Goal: Check status: Check status

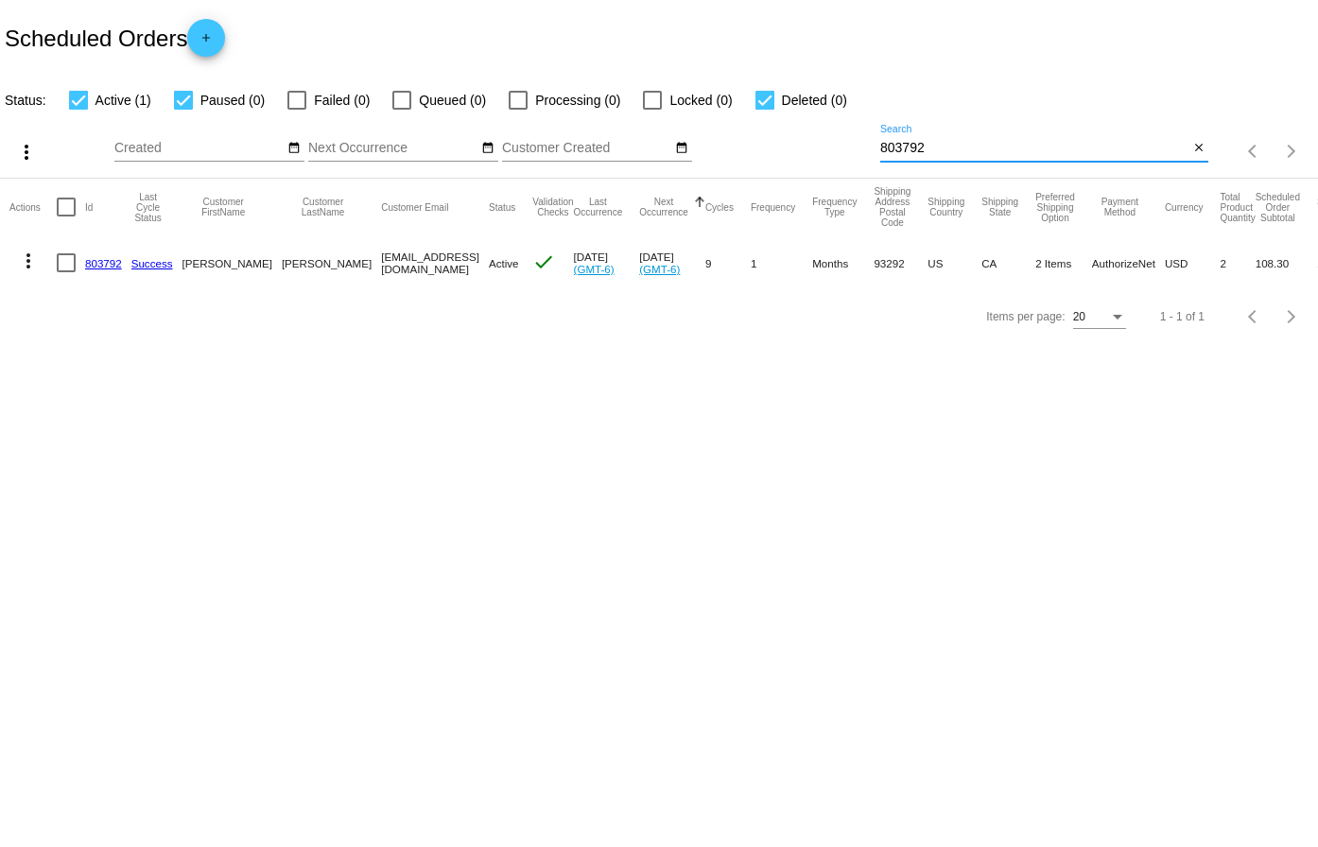
click at [985, 149] on input "803792" at bounding box center [1034, 148] width 308 height 15
drag, startPoint x: 965, startPoint y: 165, endPoint x: 933, endPoint y: 157, distance: 32.3
click at [938, 152] on input "803792" at bounding box center [1034, 148] width 308 height 15
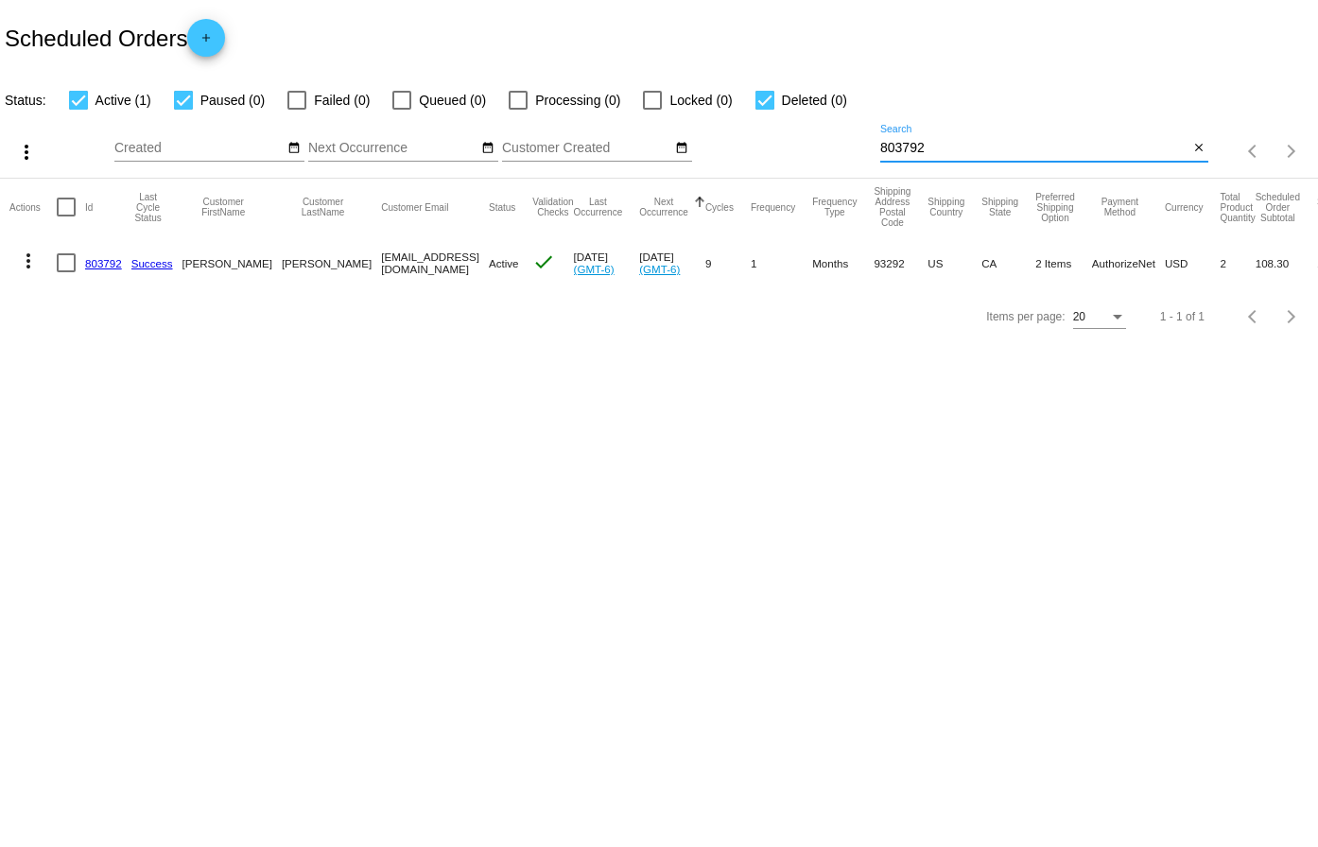
click at [938, 152] on input "803792" at bounding box center [1034, 148] width 308 height 15
paste input "706777"
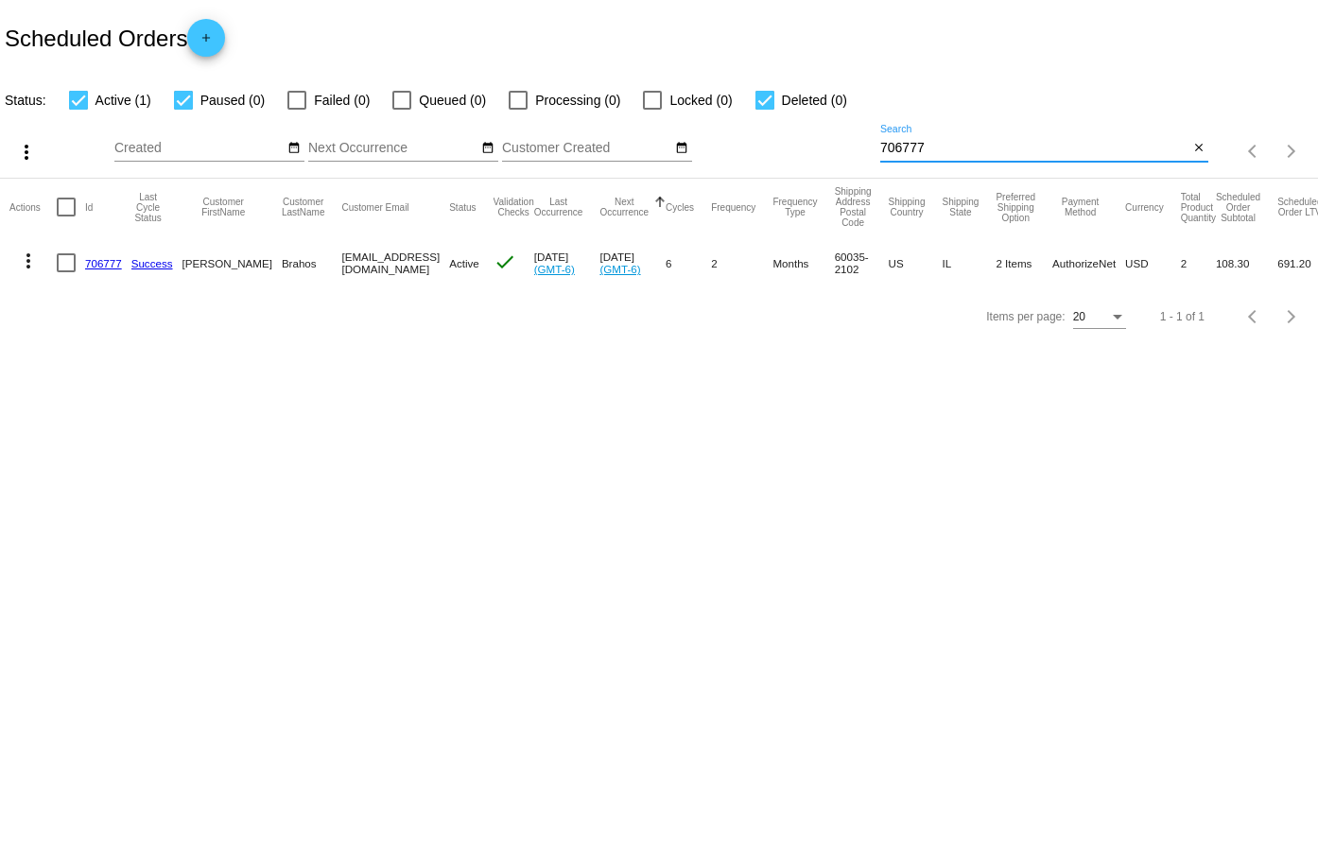
type input "706777"
click at [109, 261] on link "706777" at bounding box center [103, 263] width 37 height 12
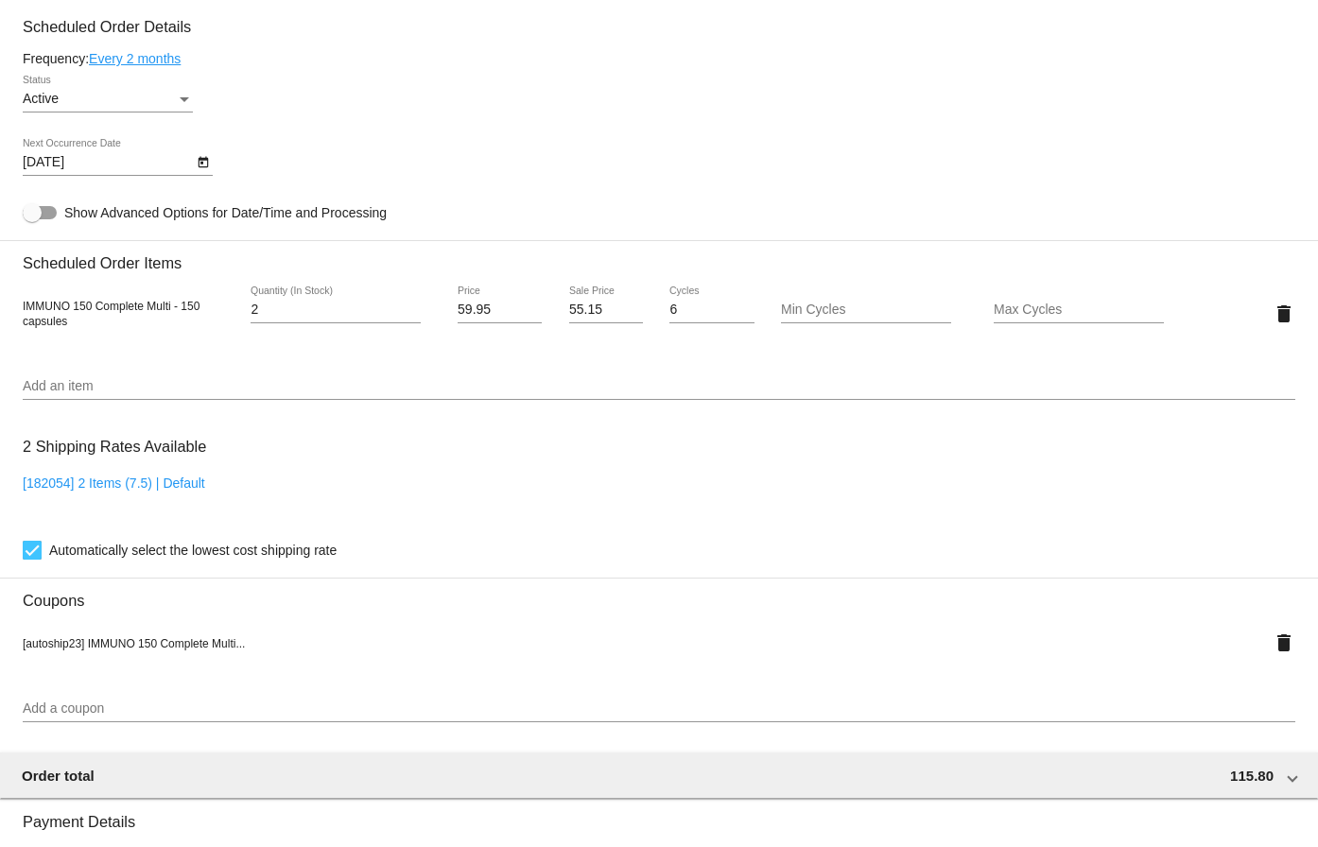
scroll to position [851, 0]
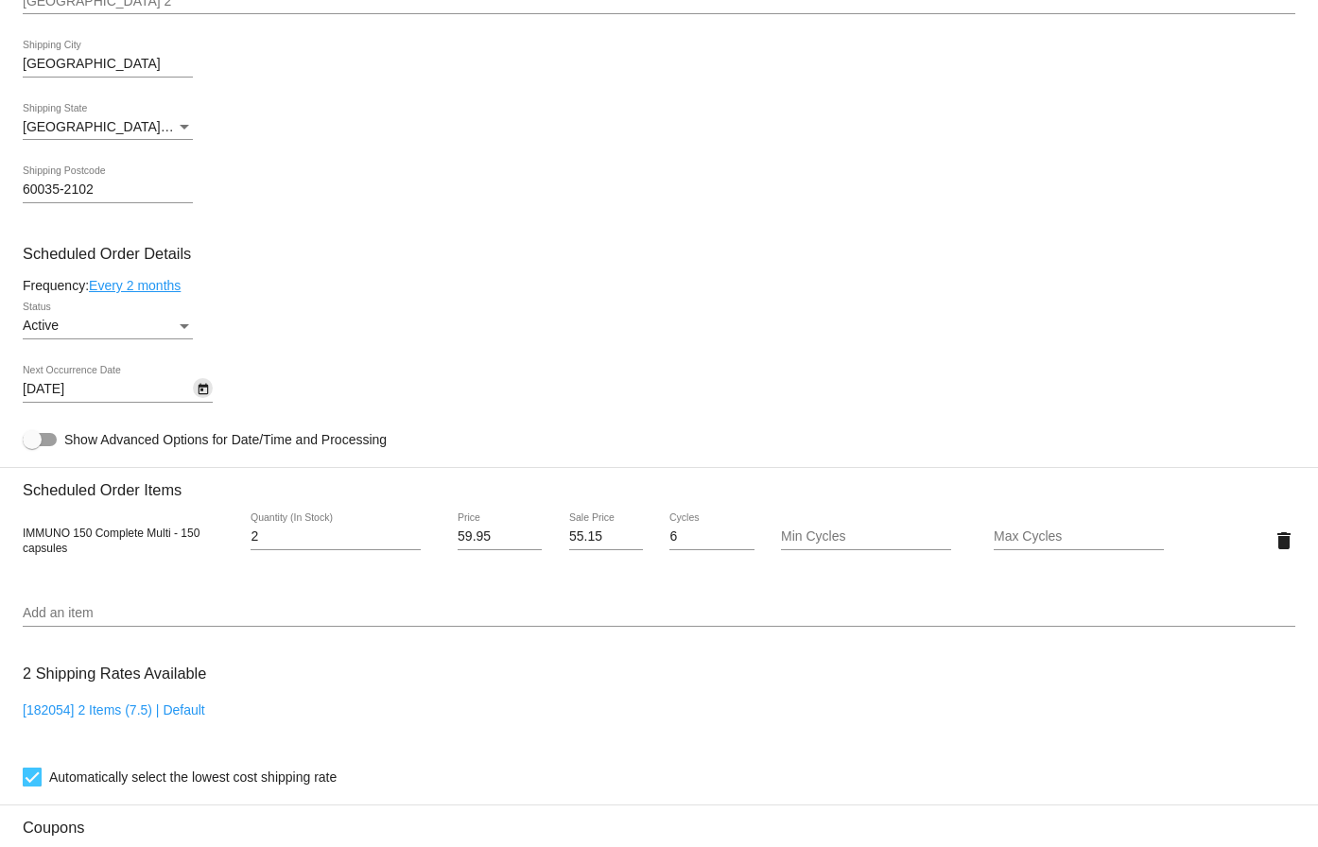
click at [195, 389] on button "Open calendar" at bounding box center [203, 388] width 20 height 20
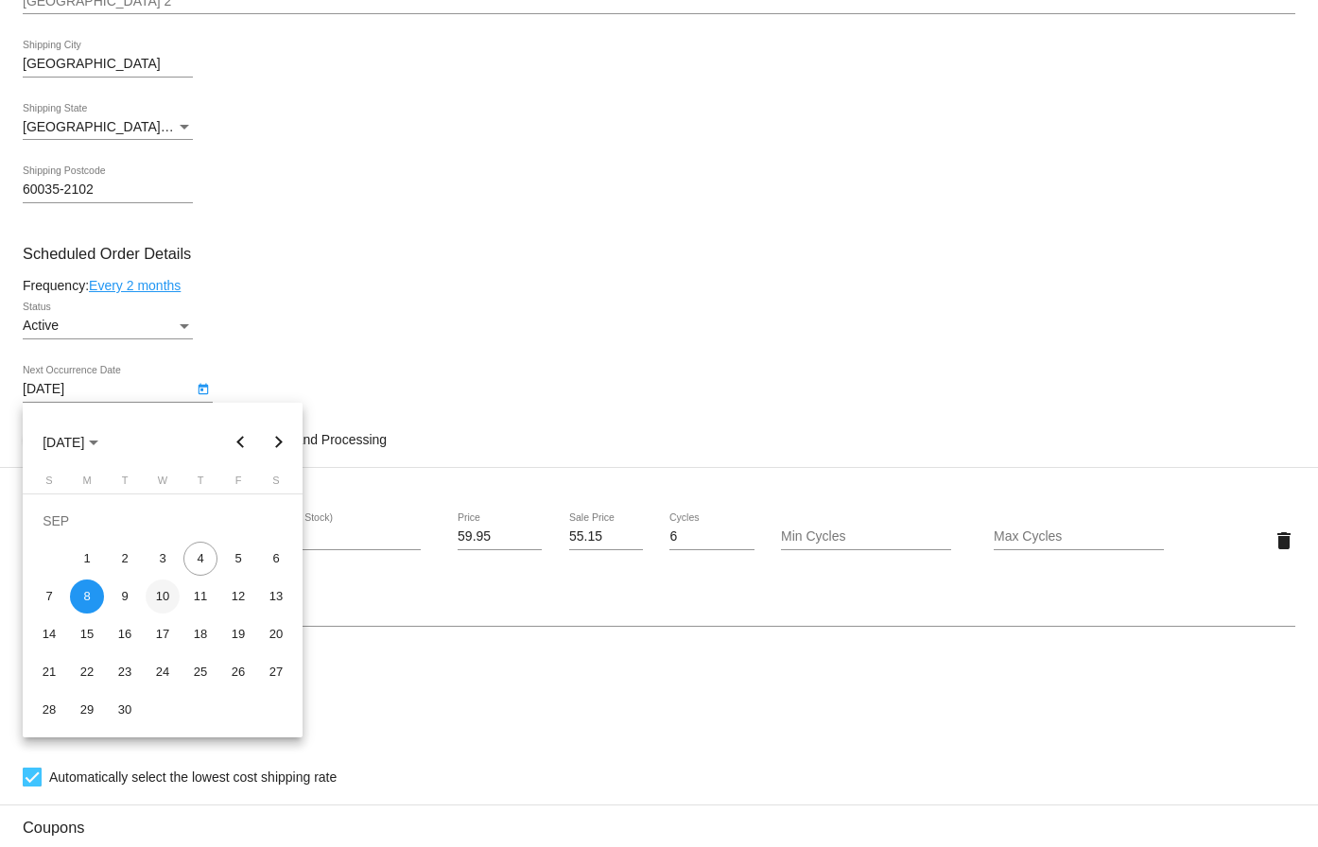
click at [161, 598] on div "10" at bounding box center [163, 597] width 34 height 34
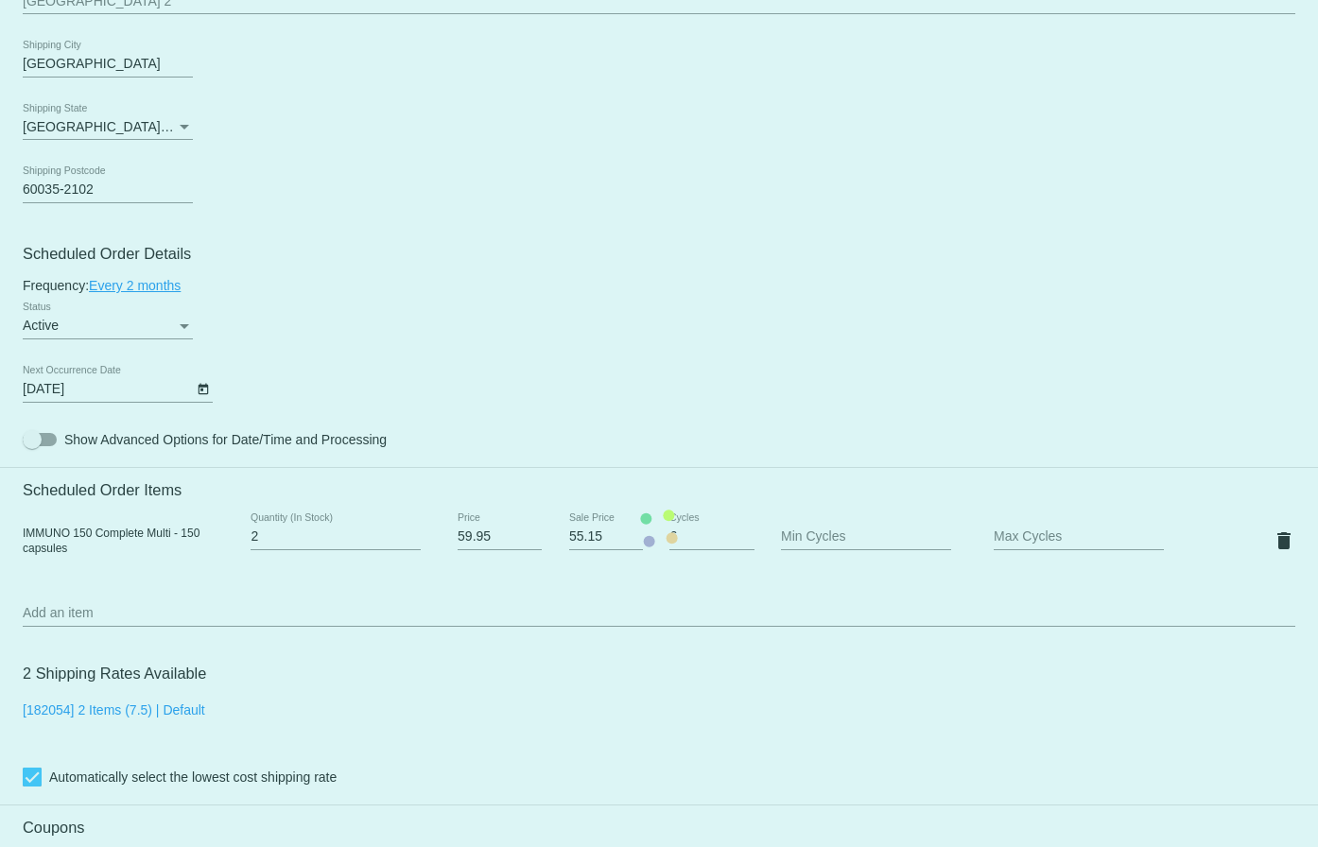
click at [161, 598] on mat-card "Customer 4247437: Charles Brahos chuckbrahos@gmail.com Customer Shipping Enter …" at bounding box center [659, 528] width 1318 height 1957
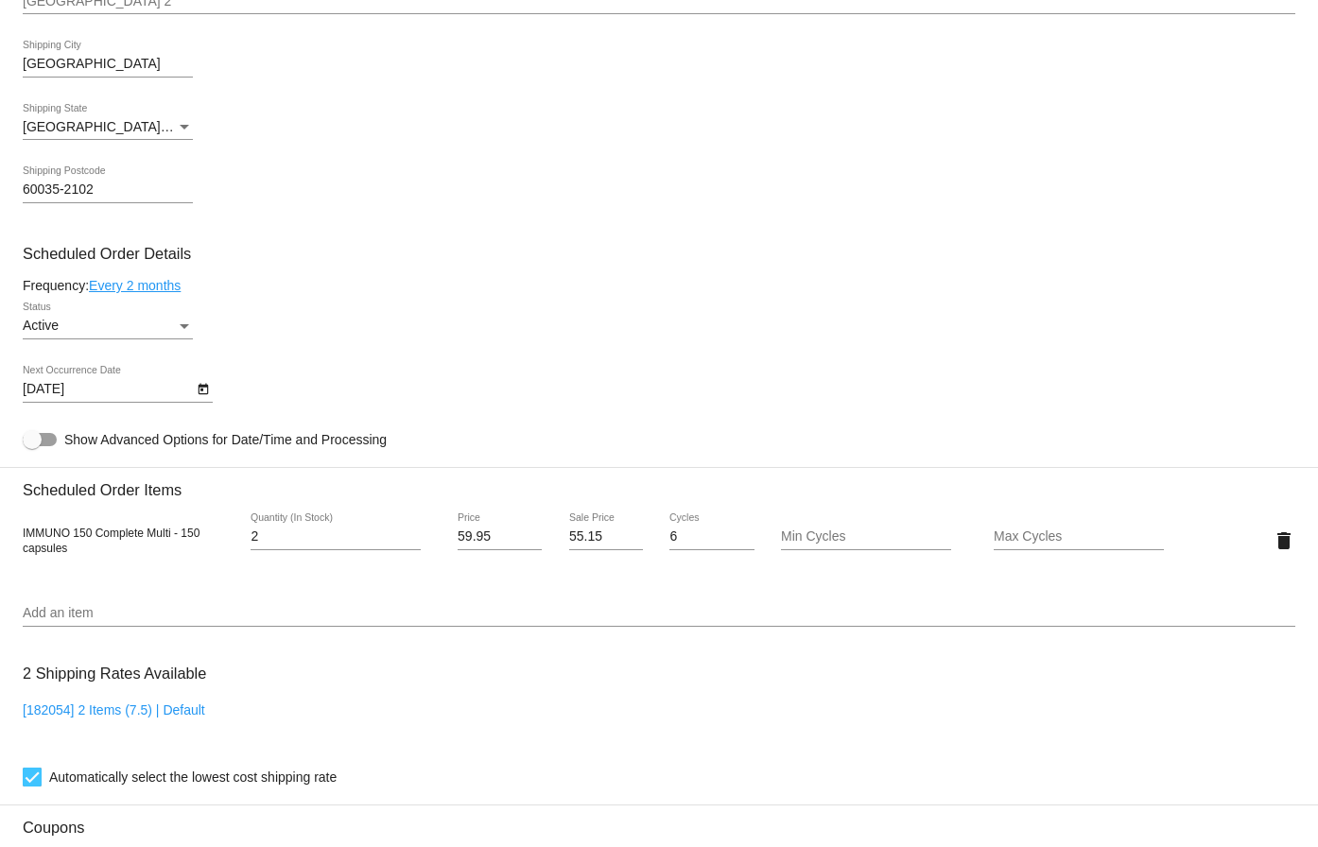
click at [197, 398] on icon "Open calendar" at bounding box center [203, 389] width 13 height 23
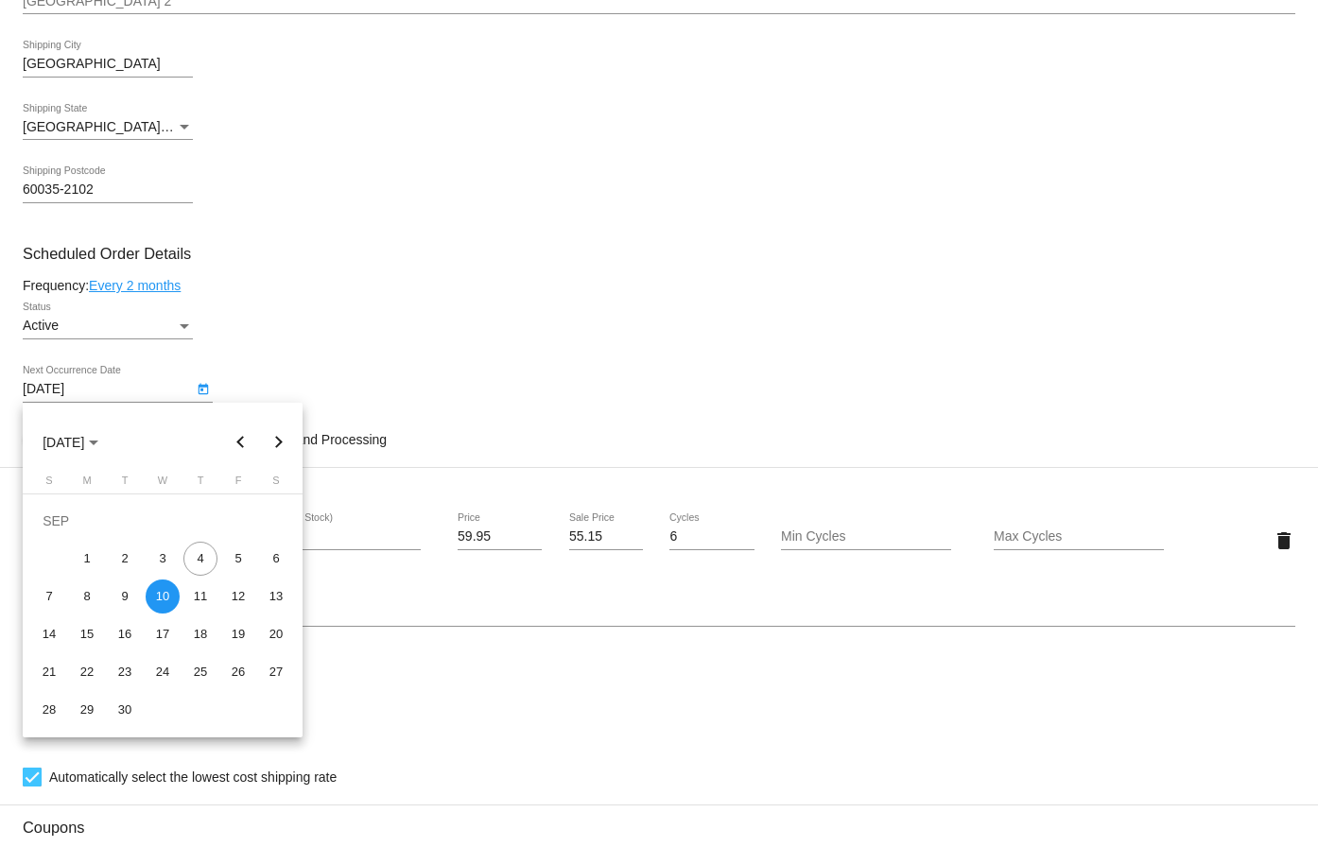
click at [210, 609] on td "11" at bounding box center [201, 597] width 38 height 38
type input "9/11/2025"
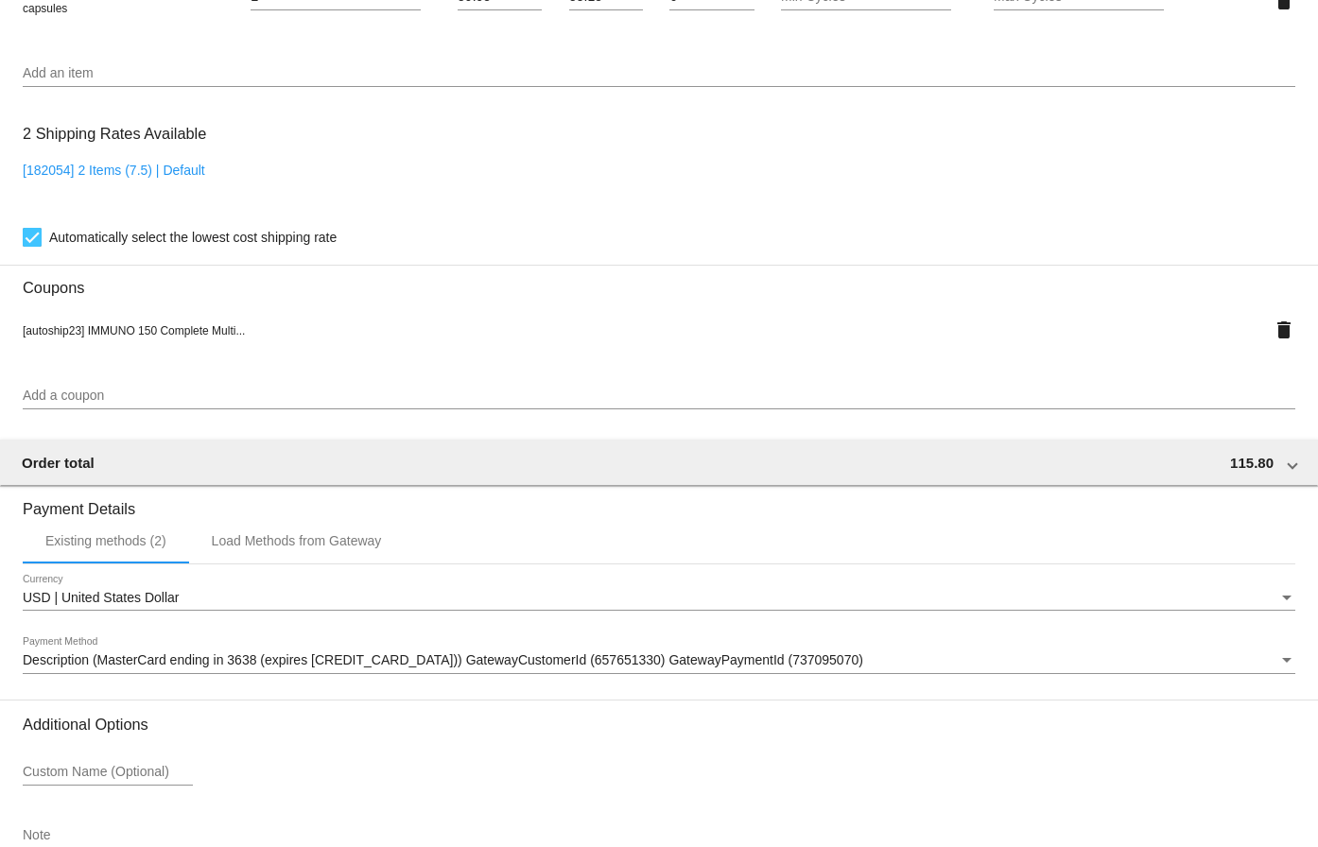
scroll to position [1511, 0]
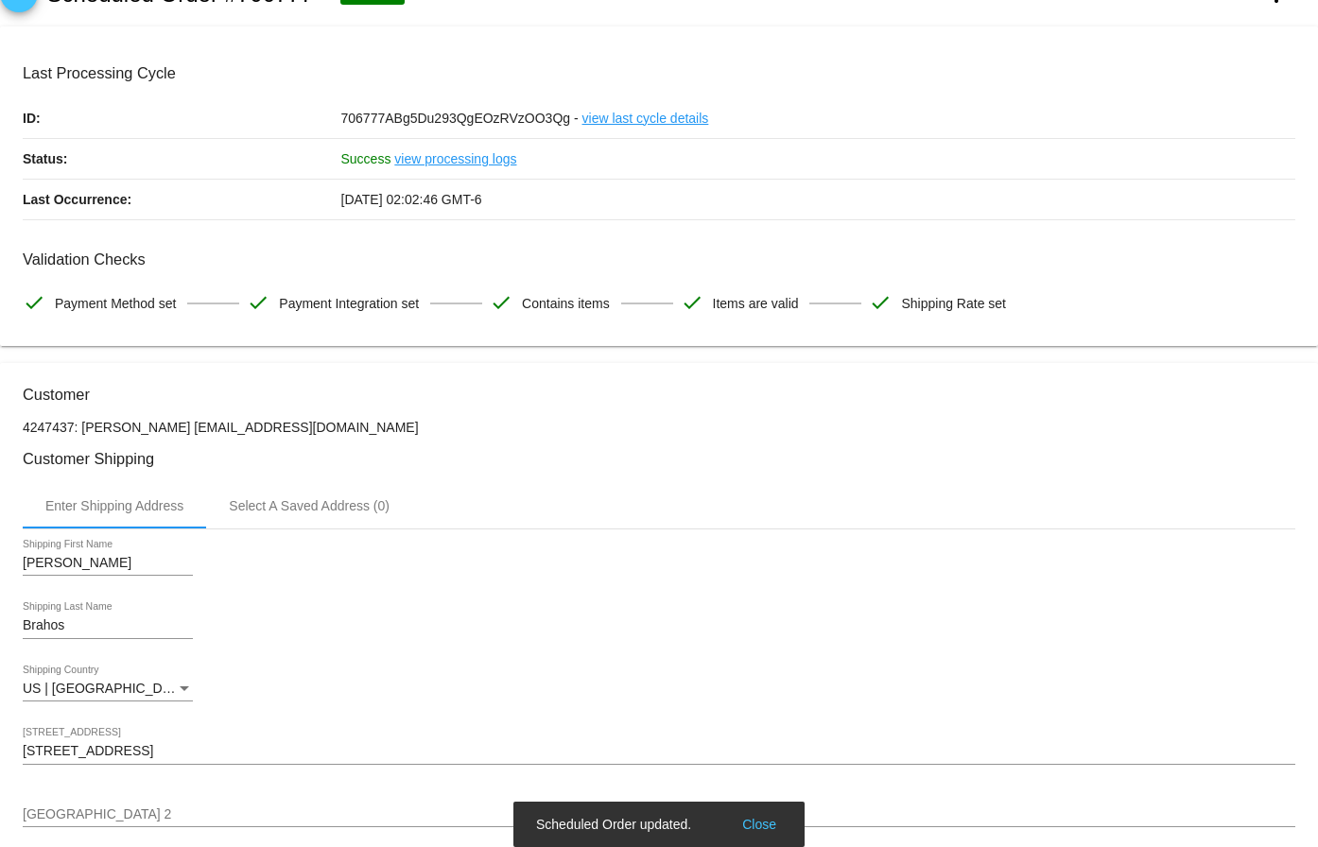
scroll to position [0, 0]
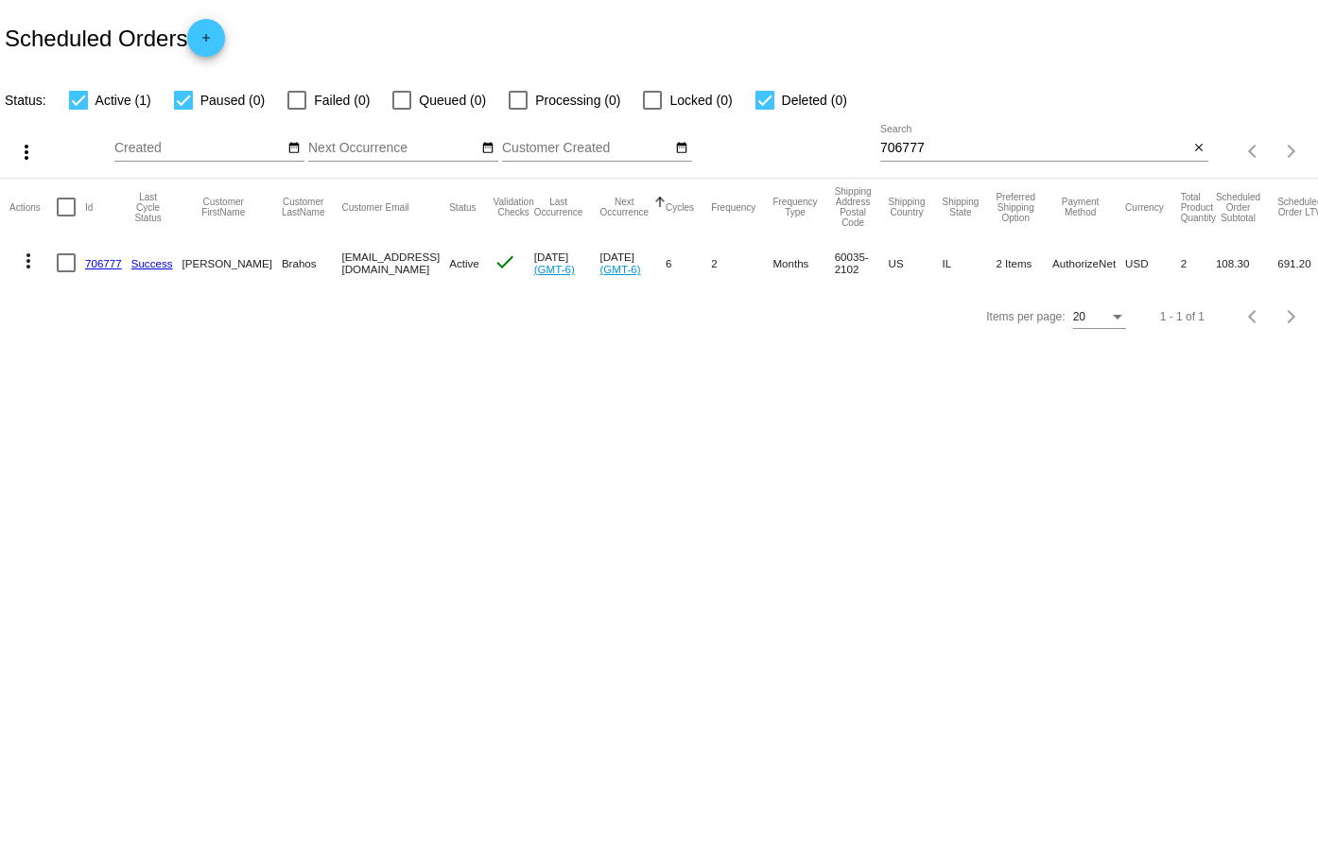
click at [1017, 161] on div at bounding box center [1044, 161] width 328 height 1
click at [1012, 158] on div "706777 Search" at bounding box center [1034, 143] width 308 height 37
click at [1011, 156] on div "706777 Search" at bounding box center [1034, 143] width 308 height 37
click at [1010, 155] on input "706777" at bounding box center [1034, 148] width 308 height 15
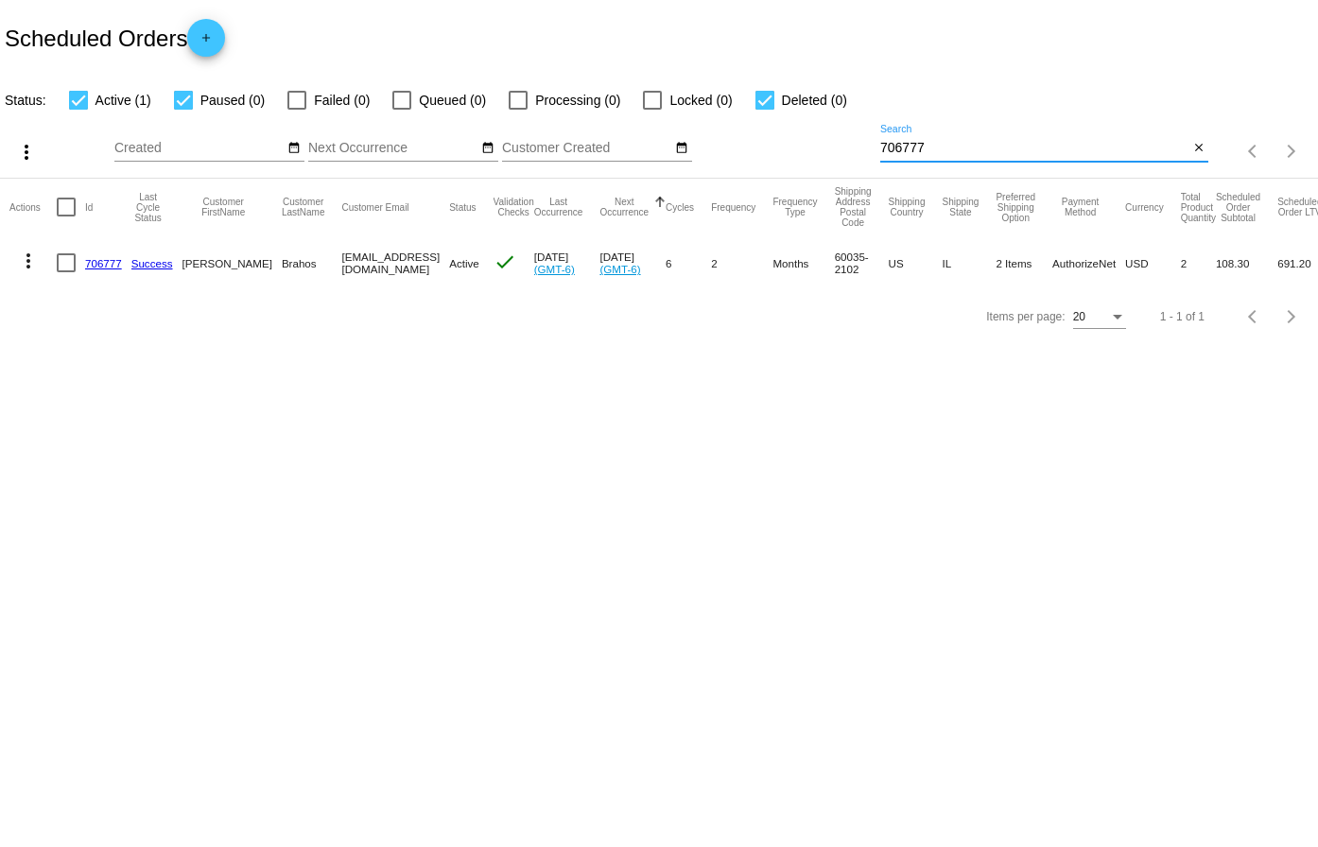
click at [1010, 155] on input "706777" at bounding box center [1034, 148] width 308 height 15
paste input "1004835"
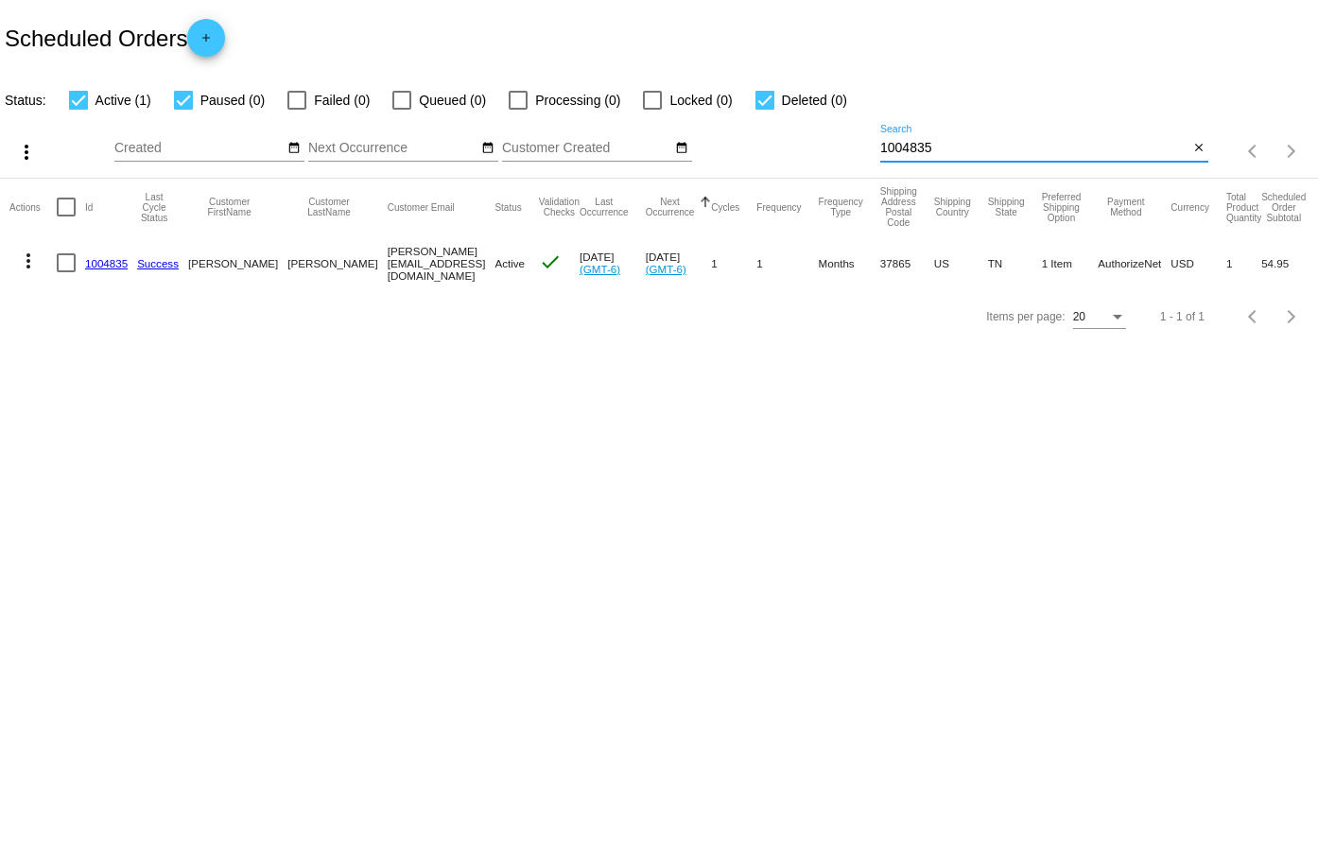
type input "1004835"
click at [99, 257] on link "1004835" at bounding box center [106, 263] width 43 height 12
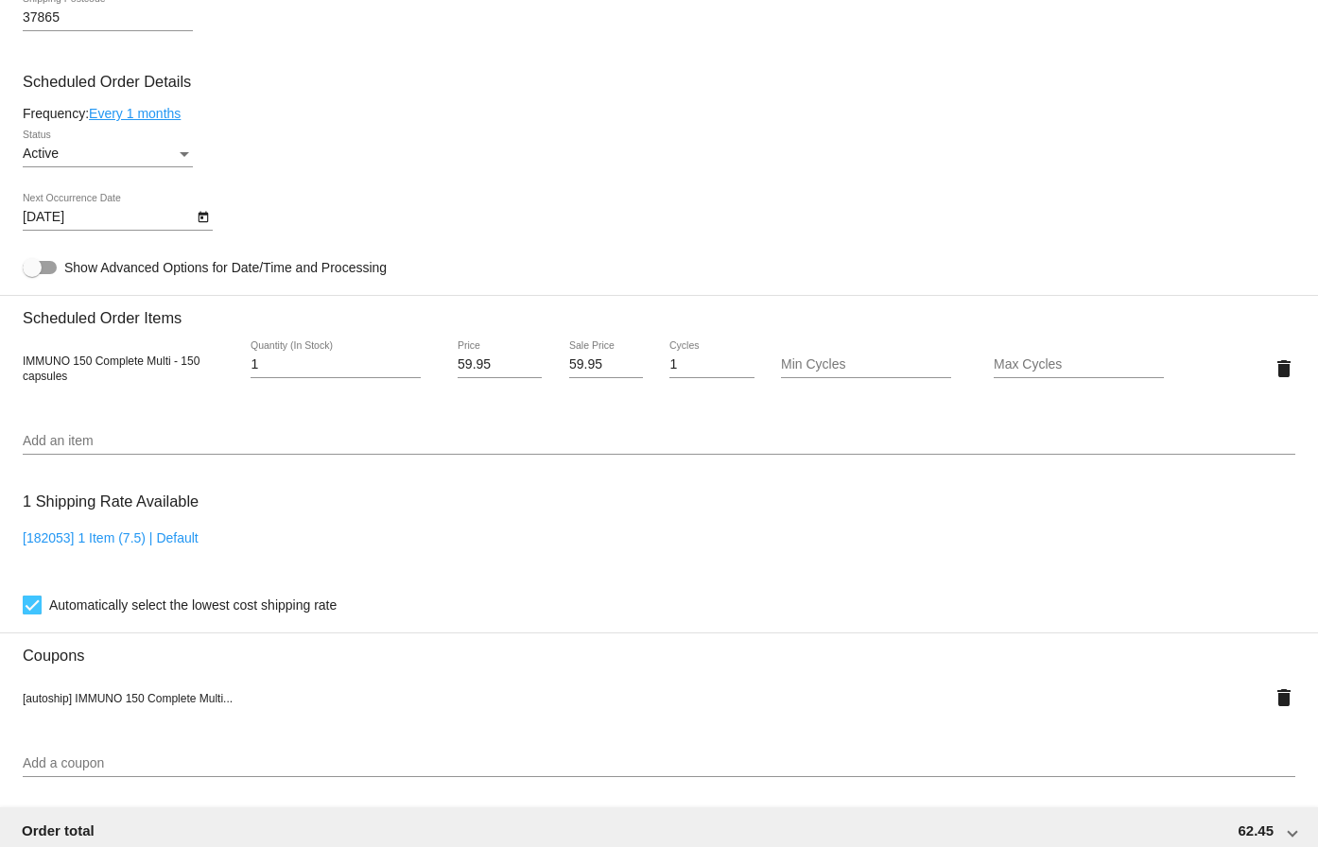
scroll to position [1040, 0]
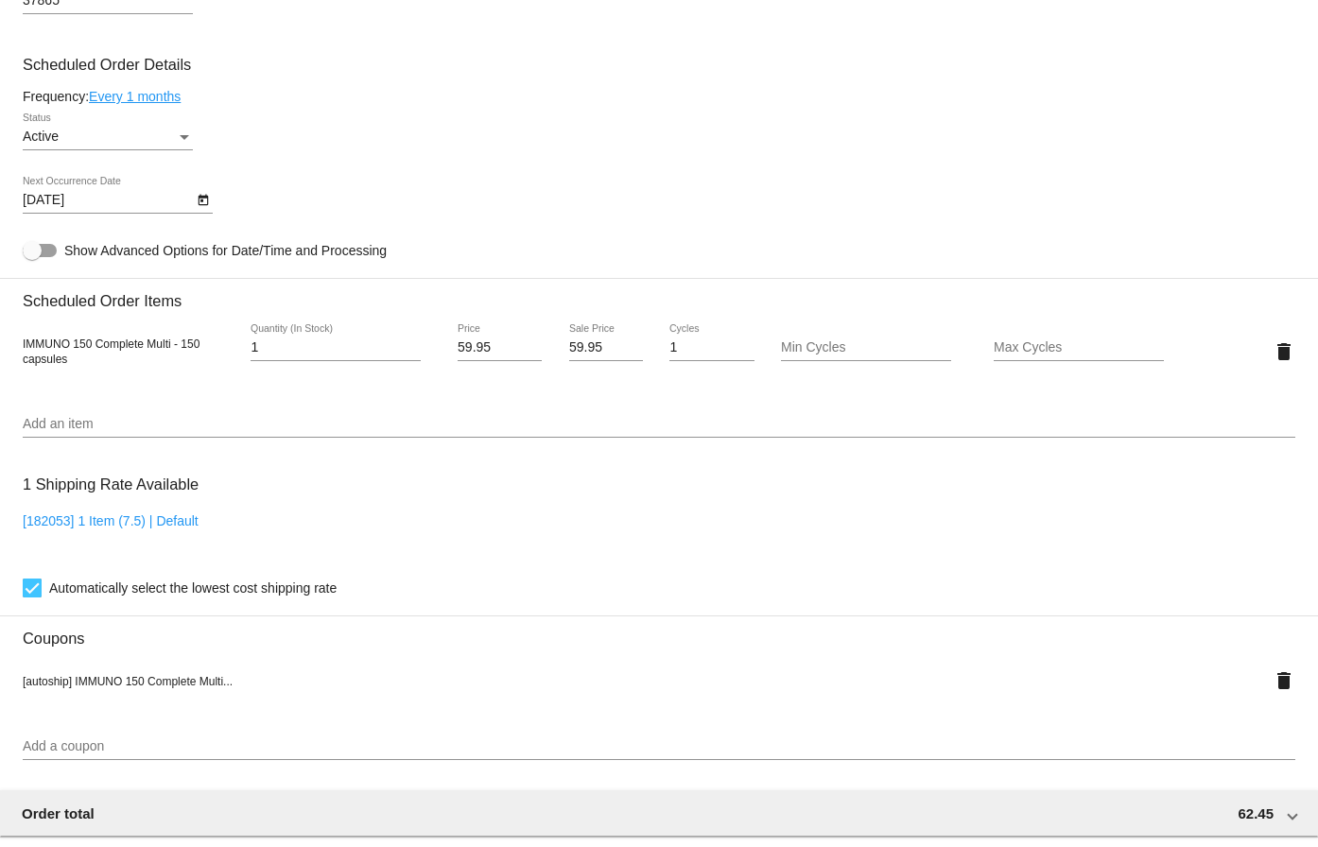
click at [199, 200] on icon "Open calendar" at bounding box center [203, 200] width 10 height 11
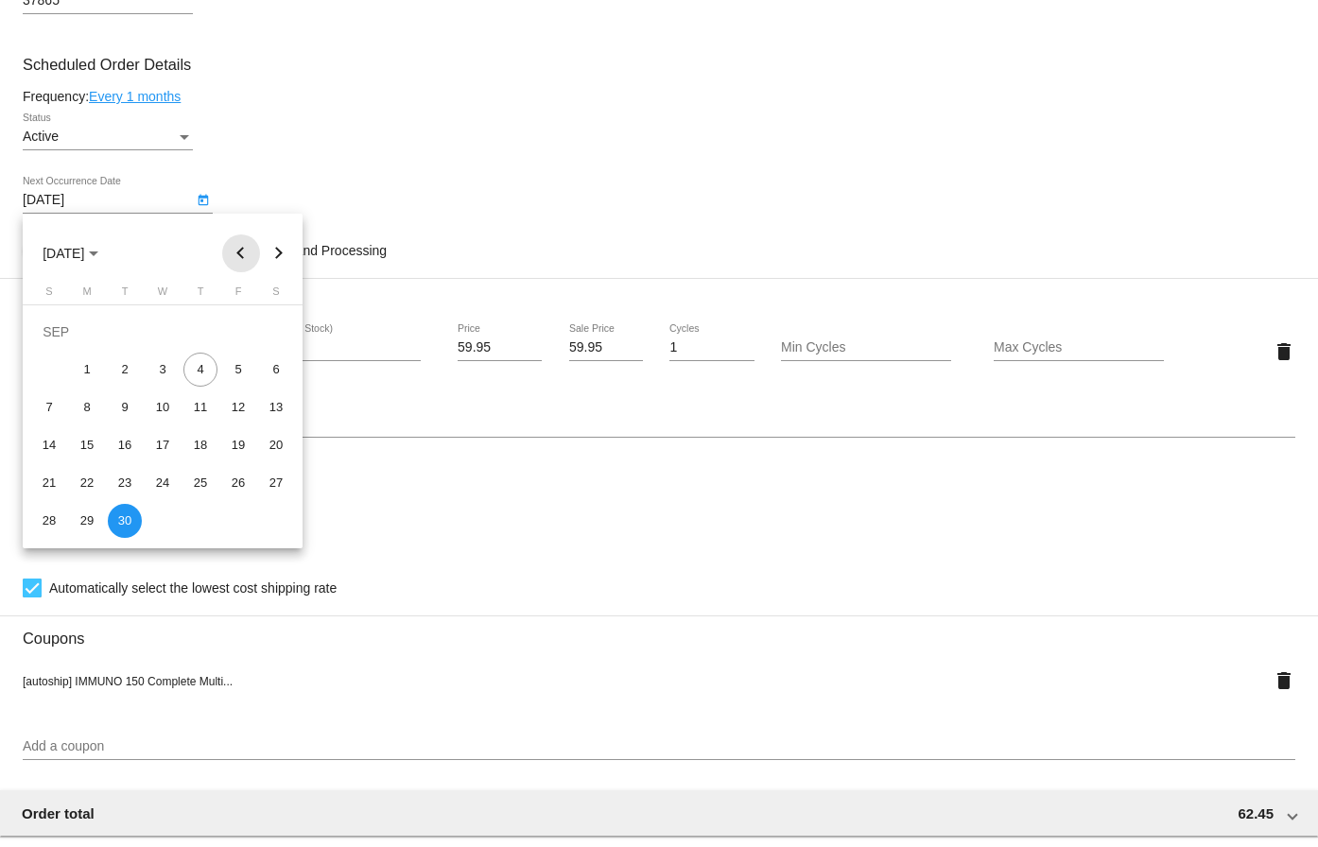
click at [239, 256] on button "Previous month" at bounding box center [241, 254] width 38 height 38
click at [284, 252] on button "Next month" at bounding box center [279, 254] width 38 height 38
click at [94, 489] on div "22" at bounding box center [87, 483] width 34 height 34
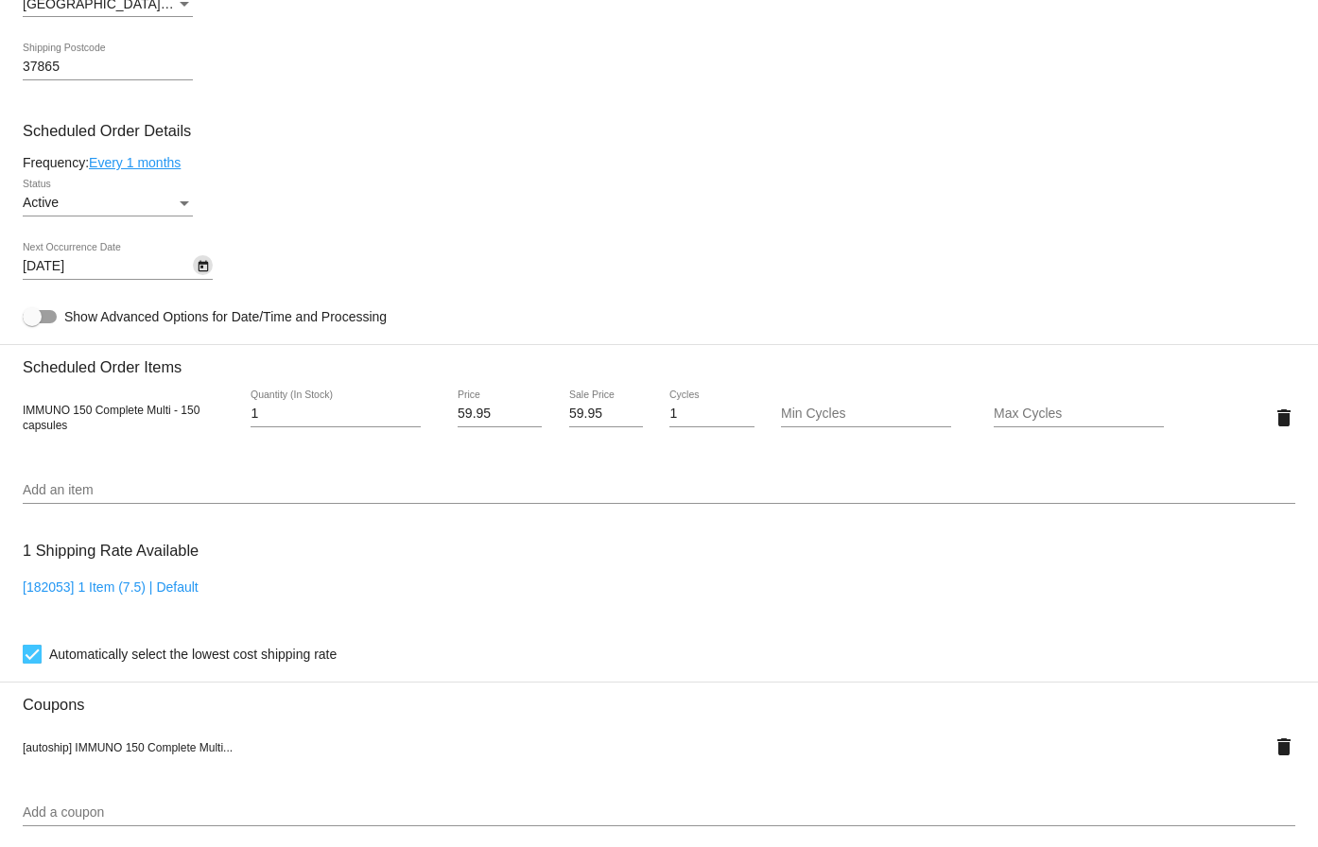
scroll to position [946, 0]
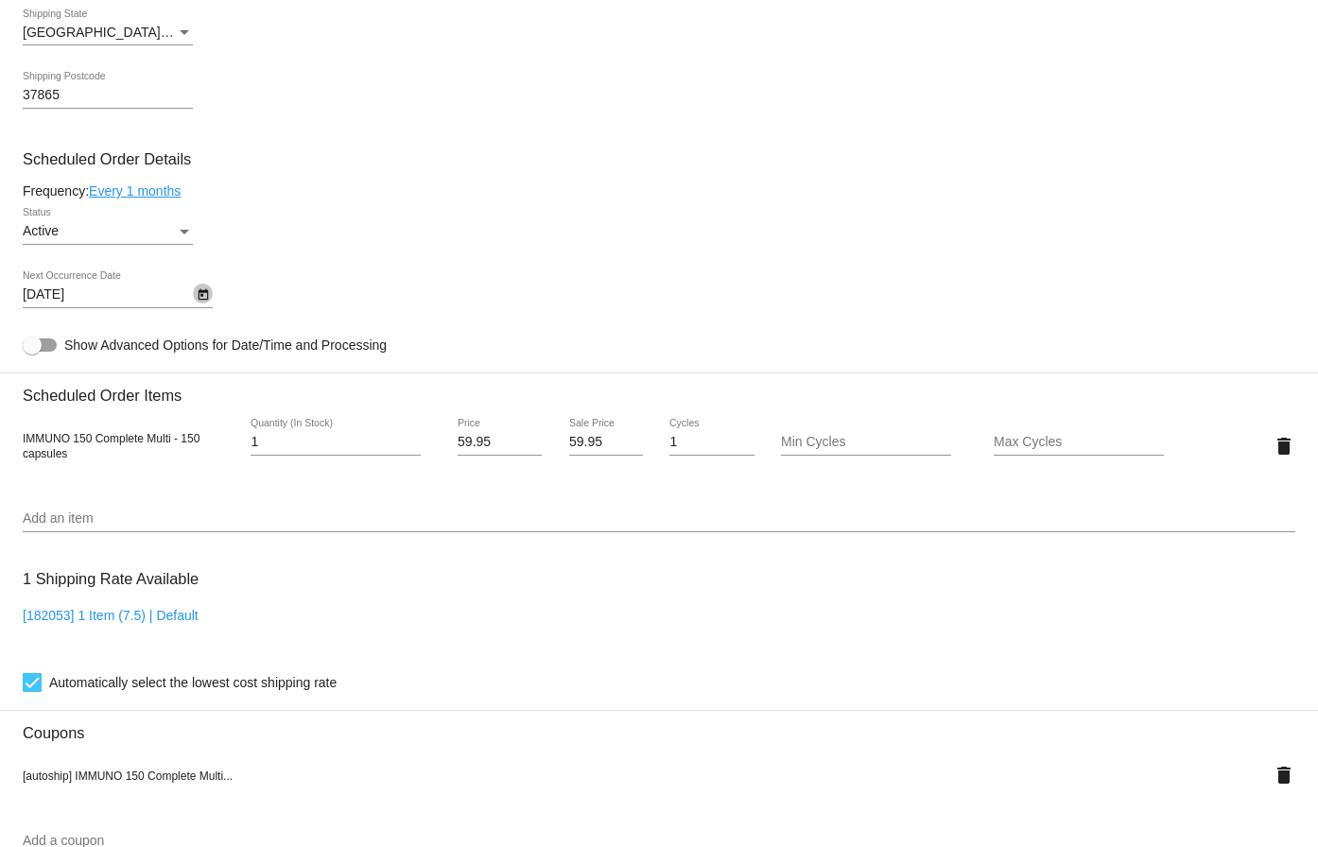
click at [193, 293] on button "Open calendar" at bounding box center [203, 294] width 20 height 20
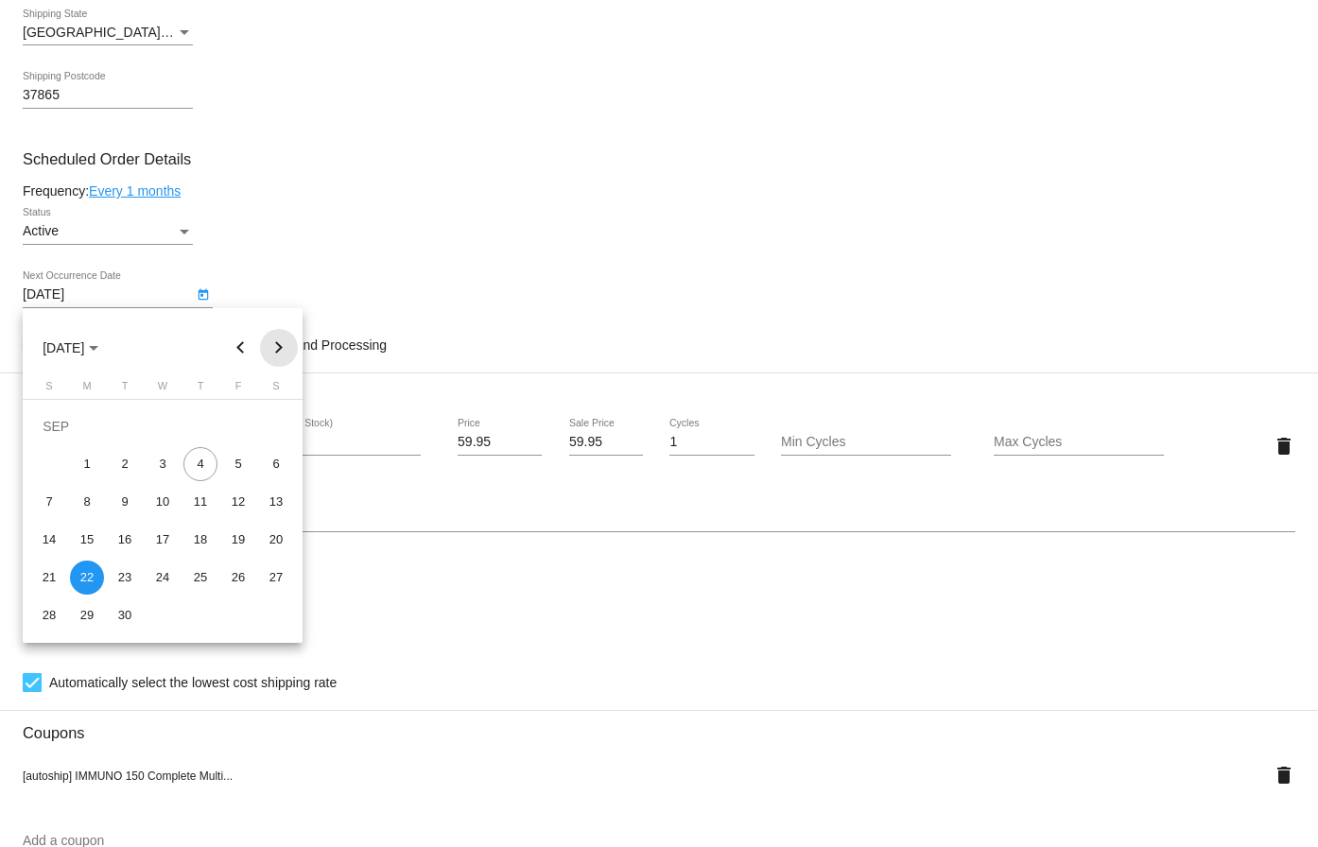
click at [274, 348] on button "Next month" at bounding box center [279, 348] width 38 height 38
click at [158, 421] on div "1" at bounding box center [163, 426] width 34 height 34
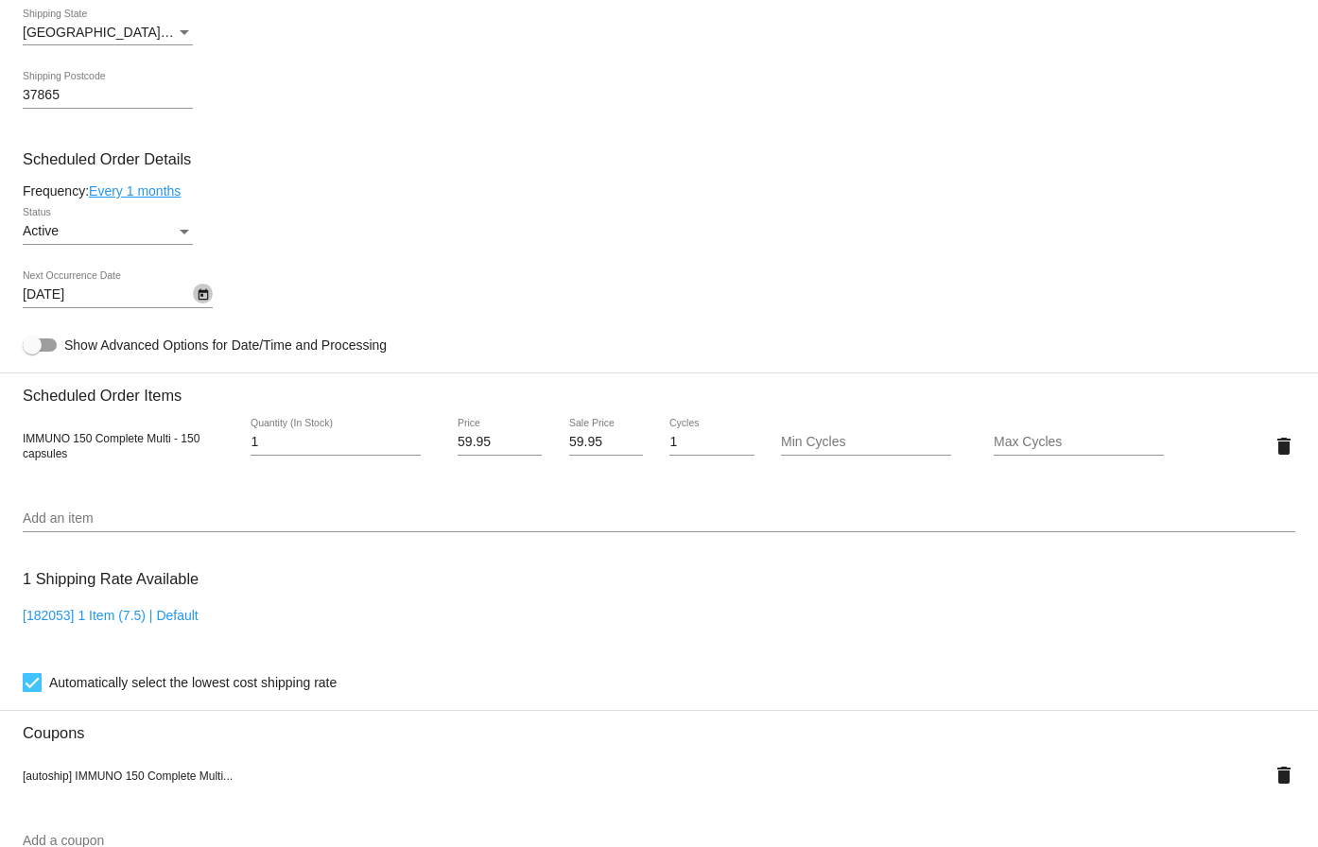
click at [197, 296] on icon "Open calendar" at bounding box center [203, 295] width 13 height 23
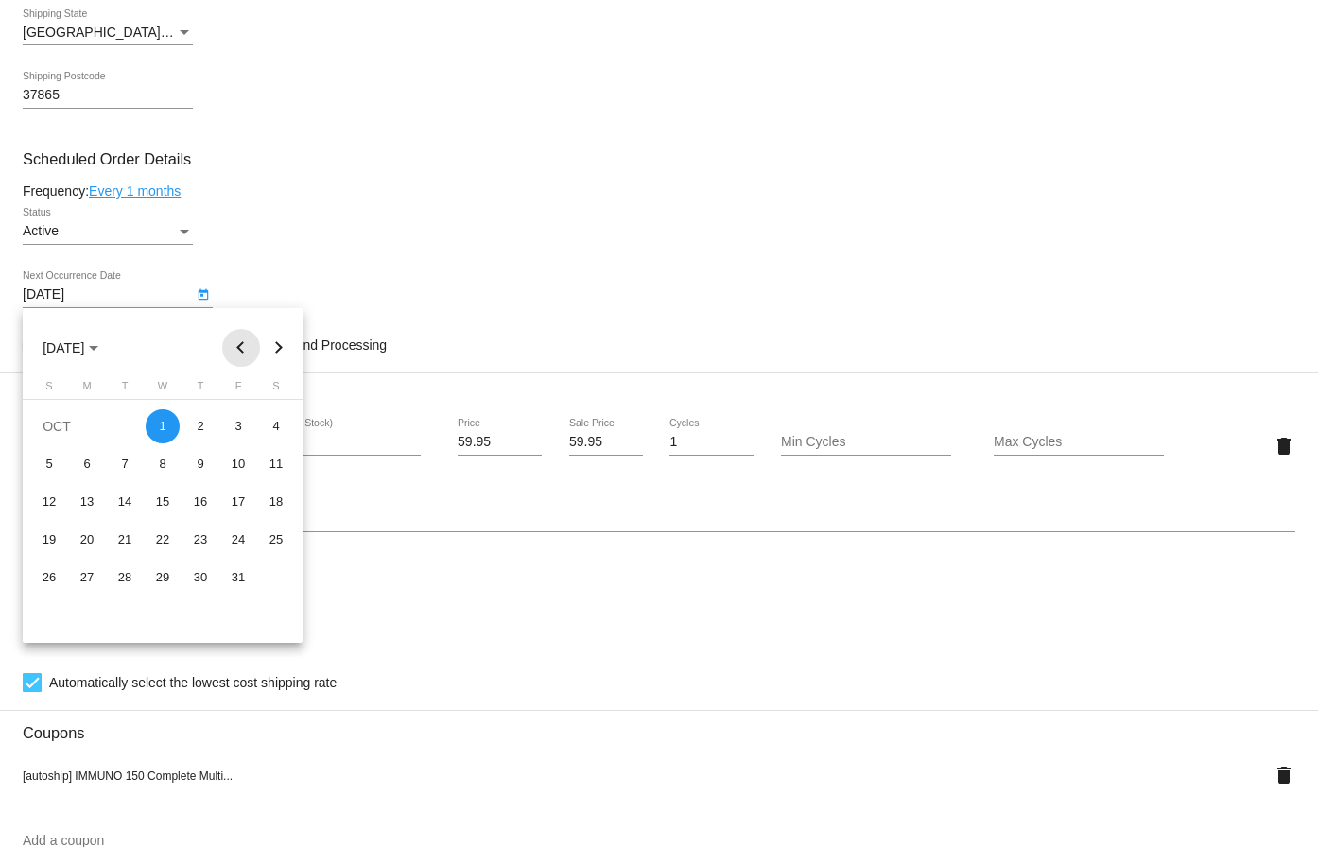
click at [245, 347] on button "Previous month" at bounding box center [241, 348] width 38 height 38
click at [278, 346] on button "Next month" at bounding box center [279, 348] width 38 height 38
click at [234, 347] on button "Previous month" at bounding box center [241, 348] width 38 height 38
drag, startPoint x: 80, startPoint y: 614, endPoint x: 152, endPoint y: 619, distance: 72.1
click at [79, 615] on div "29" at bounding box center [87, 616] width 34 height 34
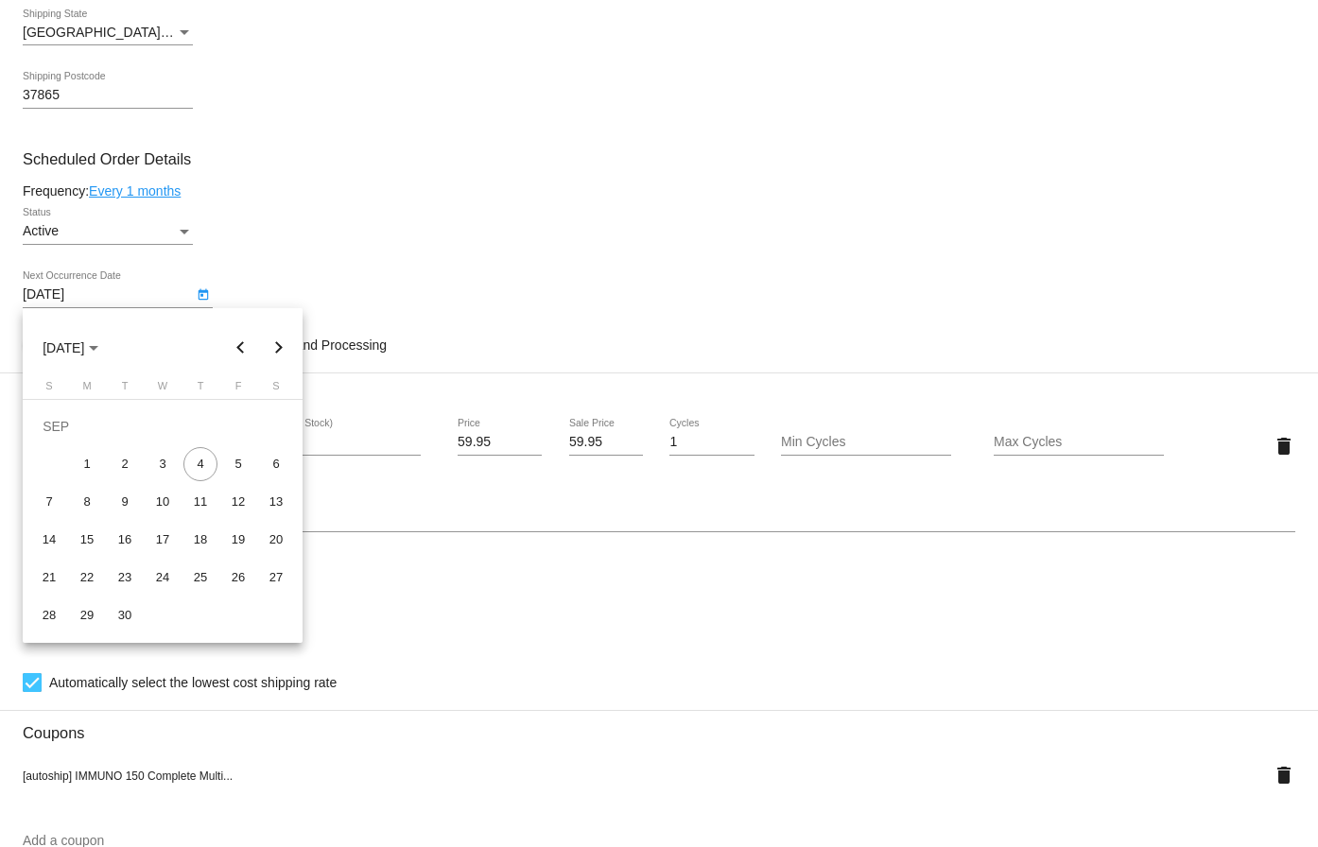
type input "[DATE]"
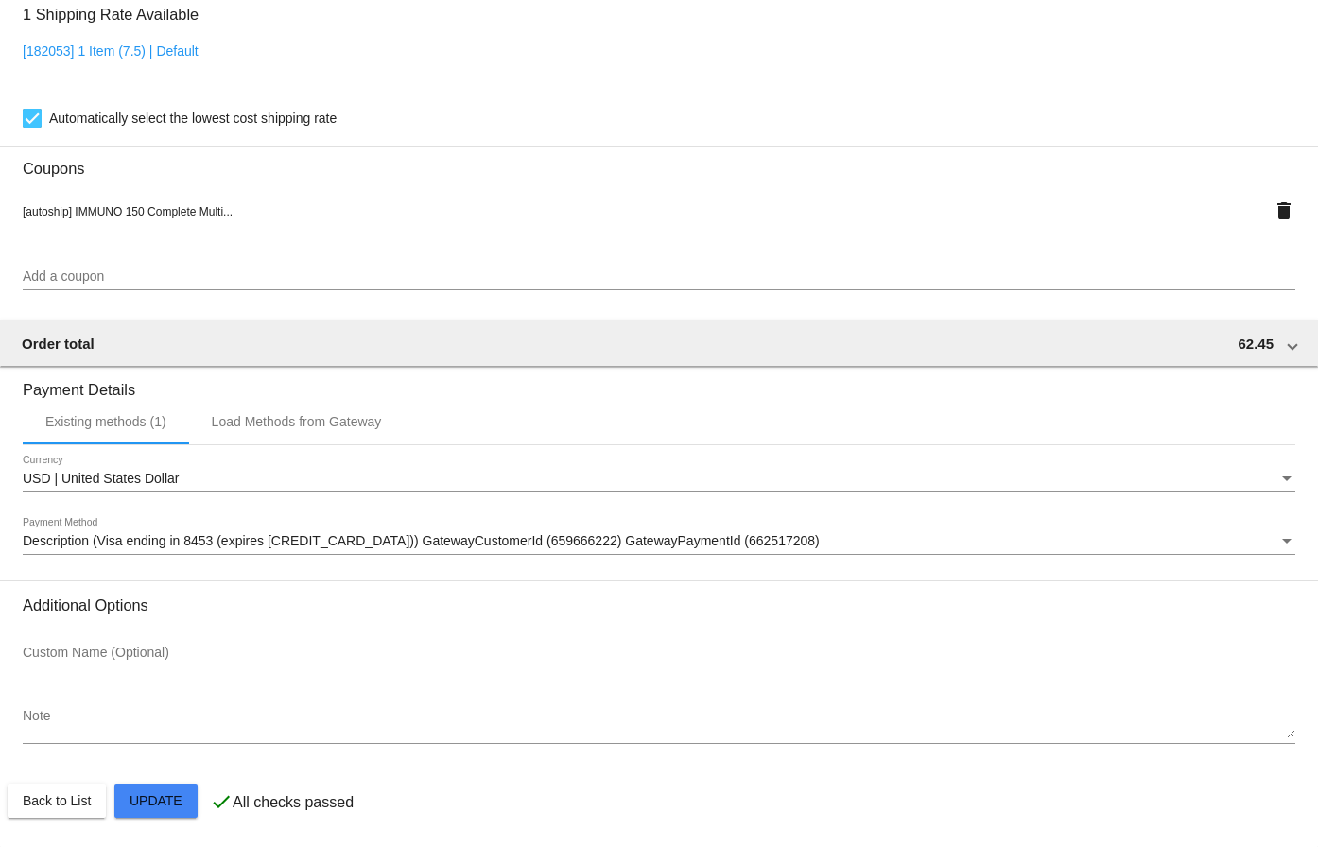
scroll to position [1511, 0]
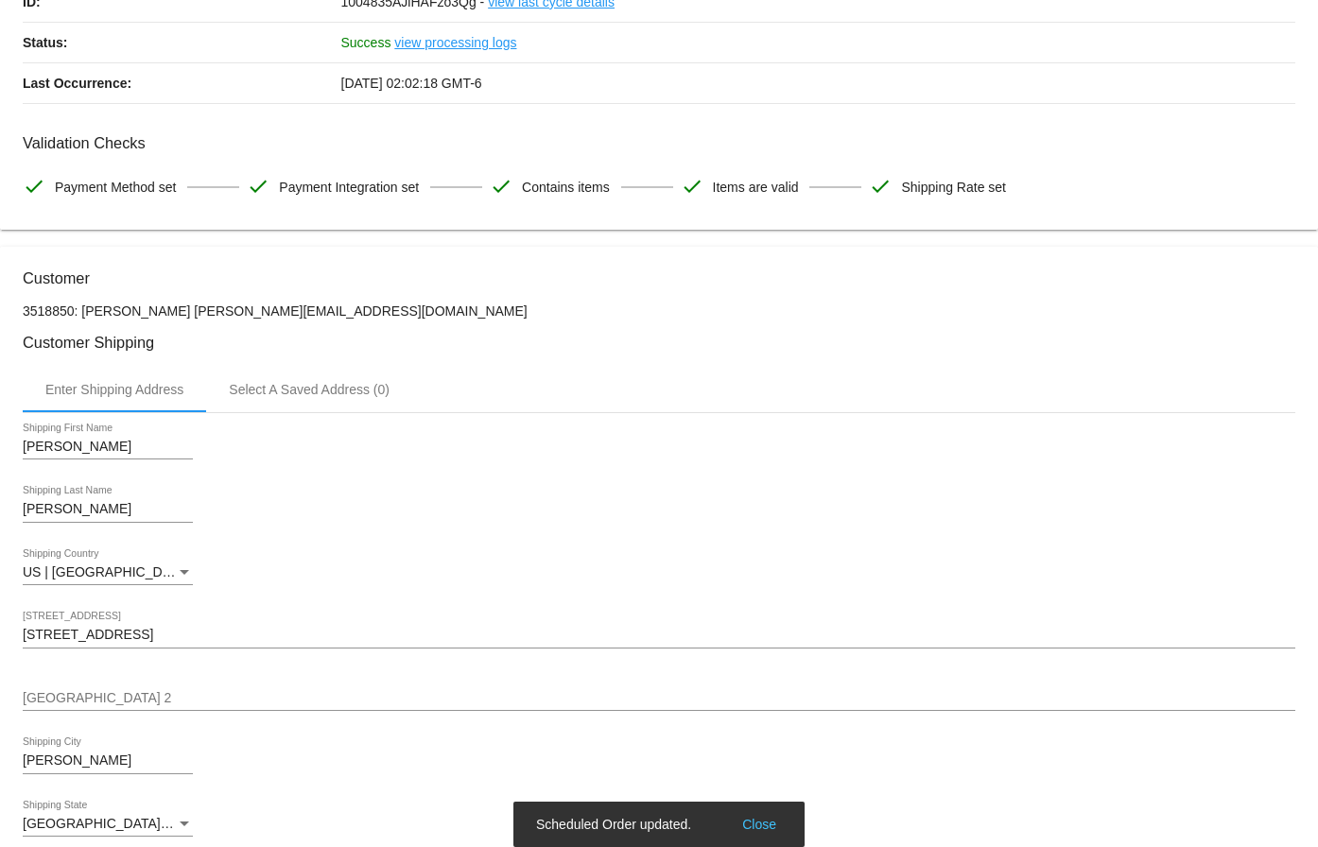
scroll to position [0, 0]
